Goal: Check status

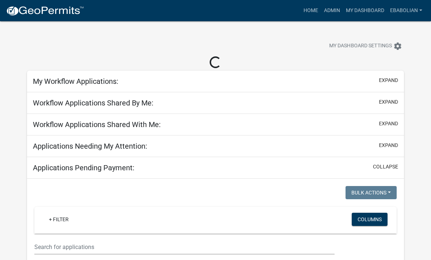
select select "3: 100"
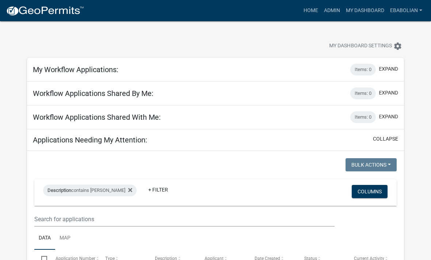
click at [167, 40] on div at bounding box center [135, 47] width 226 height 16
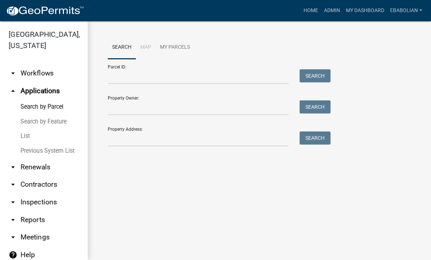
scroll to position [0, 0]
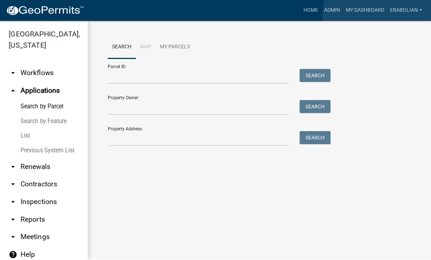
click at [378, 14] on link "My Dashboard" at bounding box center [365, 11] width 44 height 14
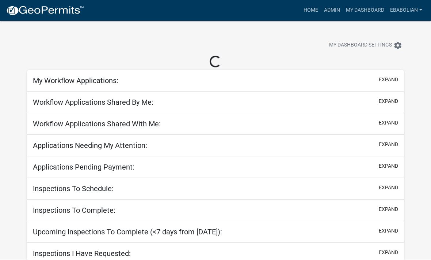
scroll to position [0, 0]
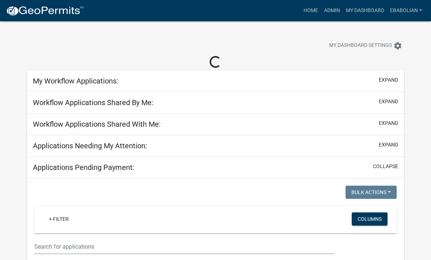
select select "3: 100"
